Goal: Task Accomplishment & Management: Use online tool/utility

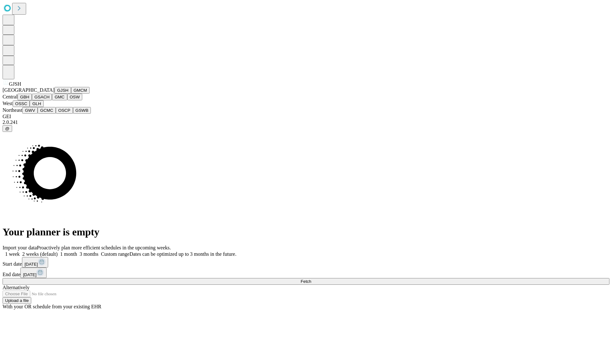
click at [55, 94] on button "GJSH" at bounding box center [63, 90] width 17 height 7
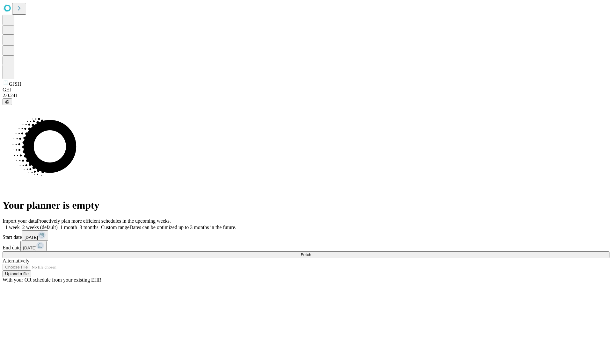
click at [20, 225] on label "1 week" at bounding box center [11, 227] width 17 height 5
click at [311, 253] on span "Fetch" at bounding box center [306, 255] width 11 height 5
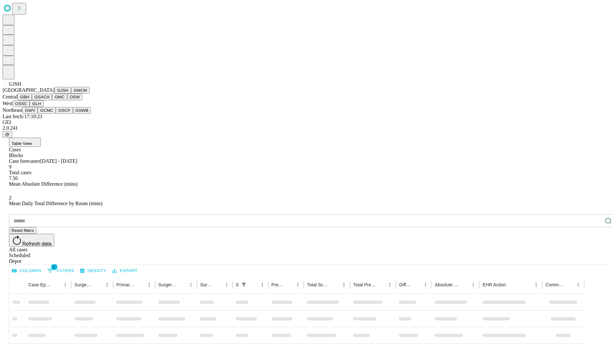
click at [71, 94] on button "GMCM" at bounding box center [80, 90] width 18 height 7
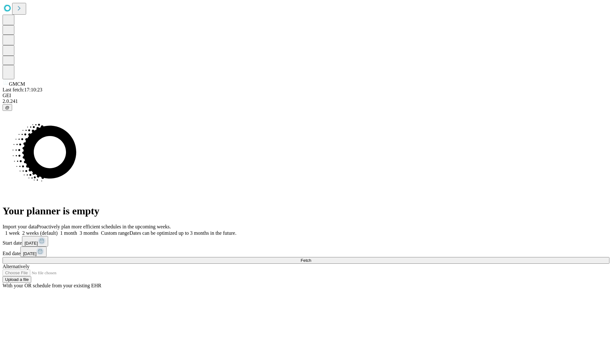
click at [311, 258] on span "Fetch" at bounding box center [306, 260] width 11 height 5
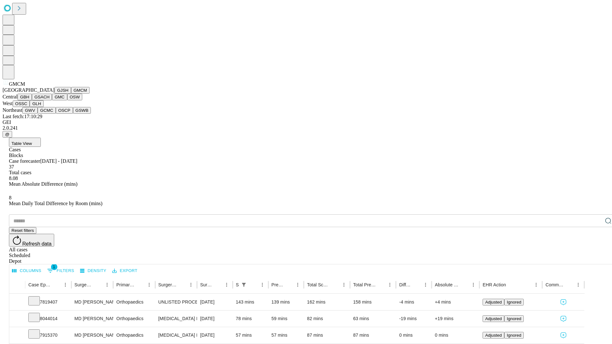
click at [32, 100] on button "GBH" at bounding box center [25, 97] width 14 height 7
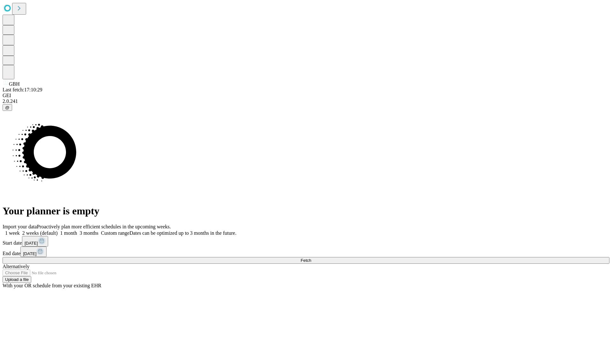
click at [20, 231] on label "1 week" at bounding box center [11, 233] width 17 height 5
click at [311, 258] on span "Fetch" at bounding box center [306, 260] width 11 height 5
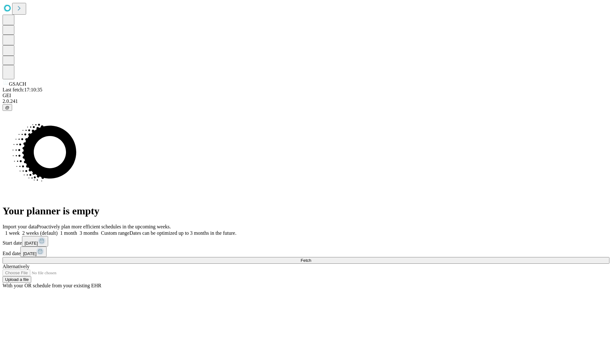
click at [20, 231] on label "1 week" at bounding box center [11, 233] width 17 height 5
click at [311, 258] on span "Fetch" at bounding box center [306, 260] width 11 height 5
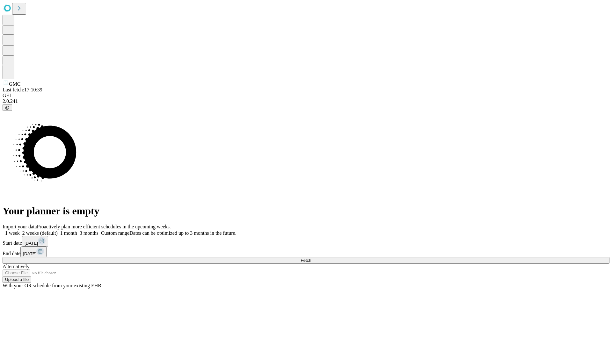
click at [311, 258] on span "Fetch" at bounding box center [306, 260] width 11 height 5
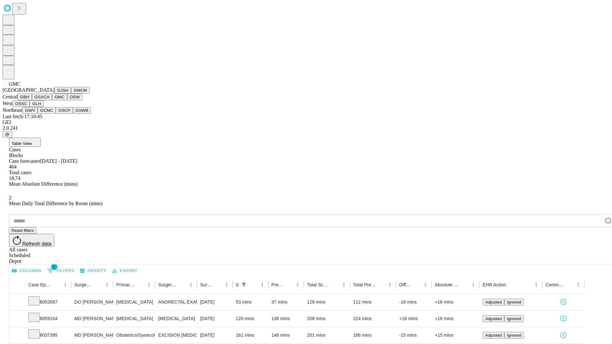
click at [67, 100] on button "OSW" at bounding box center [74, 97] width 15 height 7
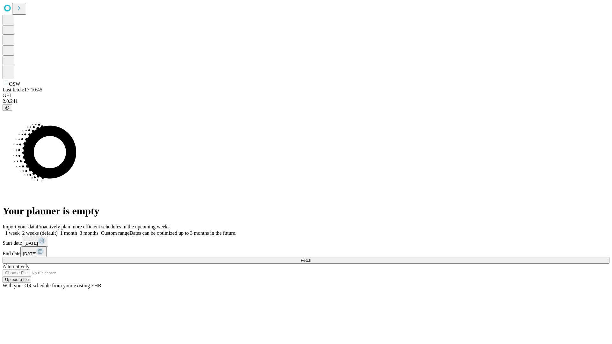
click at [20, 231] on label "1 week" at bounding box center [11, 233] width 17 height 5
click at [311, 258] on span "Fetch" at bounding box center [306, 260] width 11 height 5
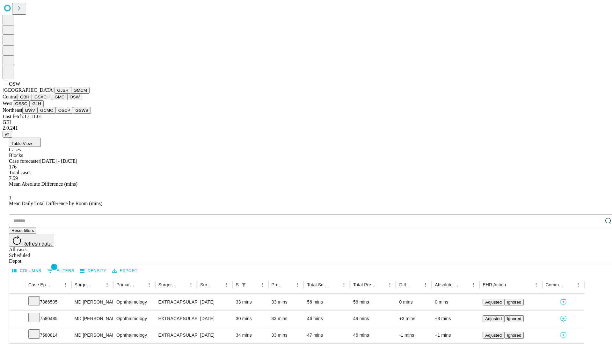
click at [30, 107] on button "OSSC" at bounding box center [21, 103] width 17 height 7
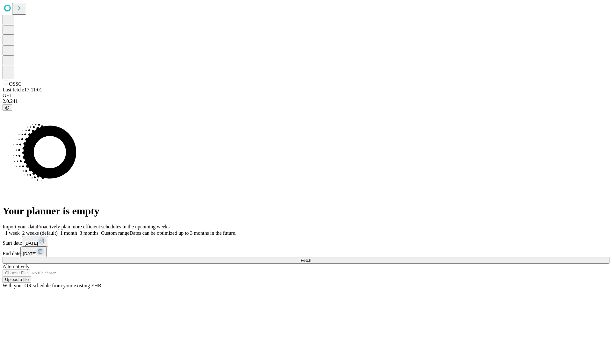
click at [20, 231] on label "1 week" at bounding box center [11, 233] width 17 height 5
click at [311, 258] on span "Fetch" at bounding box center [306, 260] width 11 height 5
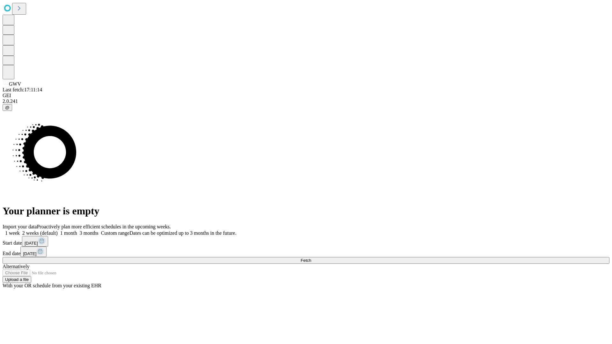
click at [20, 231] on label "1 week" at bounding box center [11, 233] width 17 height 5
click at [311, 258] on span "Fetch" at bounding box center [306, 260] width 11 height 5
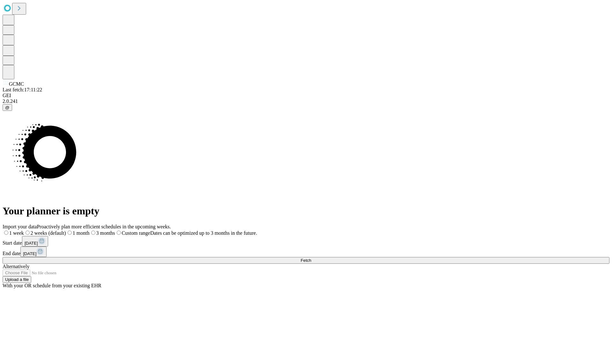
click at [24, 231] on label "1 week" at bounding box center [13, 233] width 21 height 5
click at [311, 258] on span "Fetch" at bounding box center [306, 260] width 11 height 5
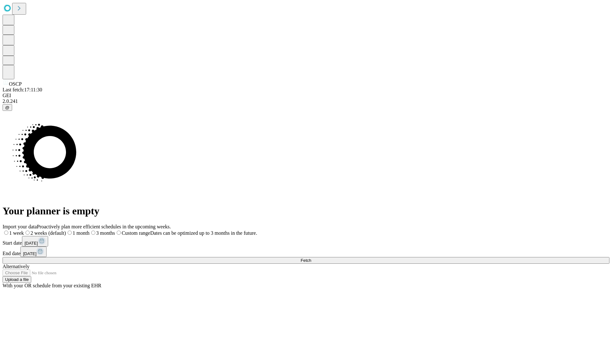
click at [24, 231] on label "1 week" at bounding box center [13, 233] width 21 height 5
click at [311, 258] on span "Fetch" at bounding box center [306, 260] width 11 height 5
